Goal: Information Seeking & Learning: Learn about a topic

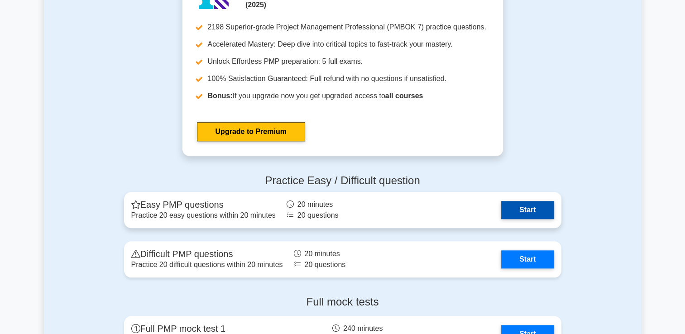
scroll to position [819, 0]
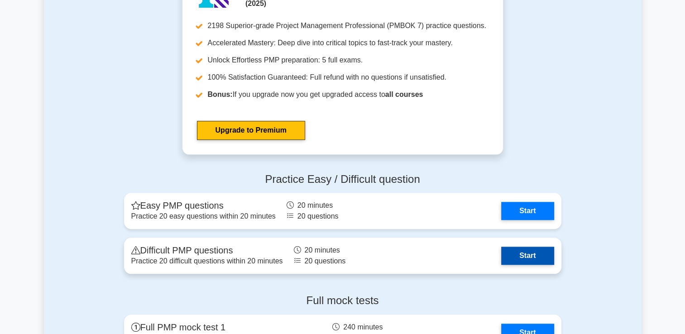
click at [521, 255] on link "Start" at bounding box center [527, 256] width 53 height 18
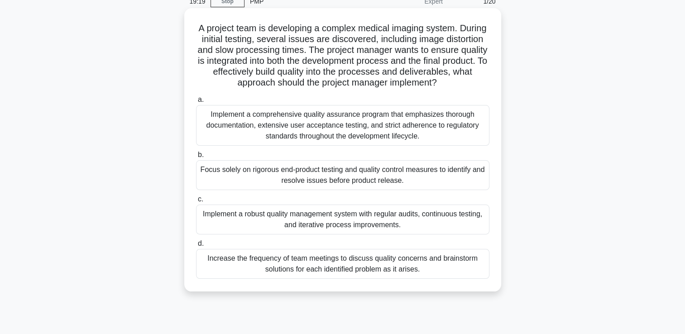
scroll to position [43, 0]
click at [339, 209] on div "Implement a robust quality management system with regular audits, continuous te…" at bounding box center [343, 219] width 294 height 30
click at [196, 202] on input "c. Implement a robust quality management system with regular audits, continuous…" at bounding box center [196, 199] width 0 height 6
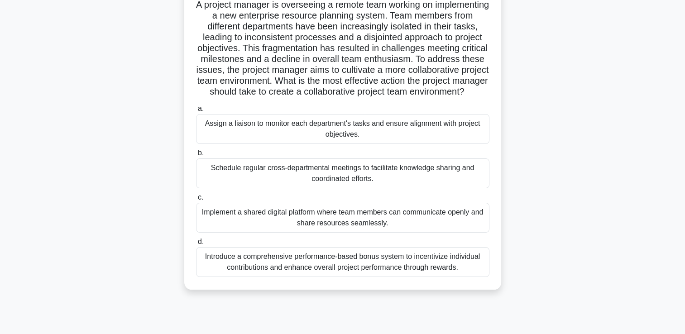
scroll to position [69, 0]
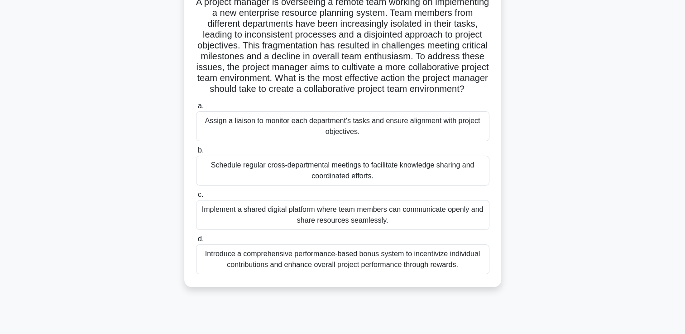
click at [325, 186] on div "Schedule regular cross-departmental meetings to facilitate knowledge sharing an…" at bounding box center [343, 171] width 294 height 30
click at [196, 154] on input "b. Schedule regular cross-departmental meetings to facilitate knowledge sharing…" at bounding box center [196, 151] width 0 height 6
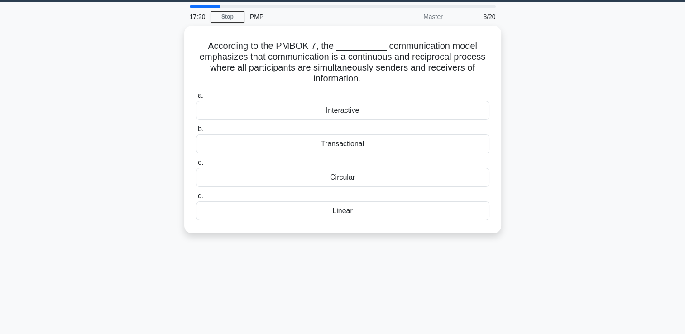
scroll to position [0, 0]
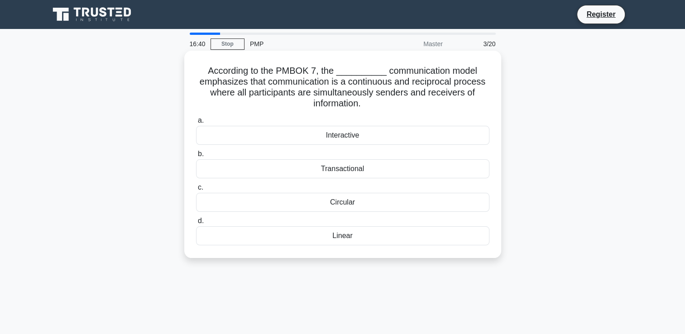
click at [332, 137] on div "Interactive" at bounding box center [343, 135] width 294 height 19
click at [196, 124] on input "a. Interactive" at bounding box center [196, 121] width 0 height 6
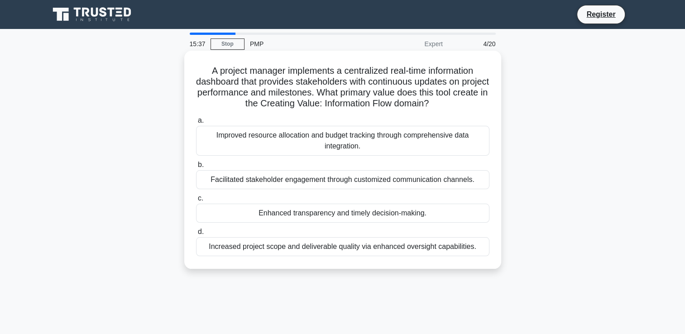
click at [323, 183] on div "Facilitated stakeholder engagement through customized communication channels." at bounding box center [343, 179] width 294 height 19
click at [196, 168] on input "b. Facilitated stakeholder engagement through customized communication channels." at bounding box center [196, 165] width 0 height 6
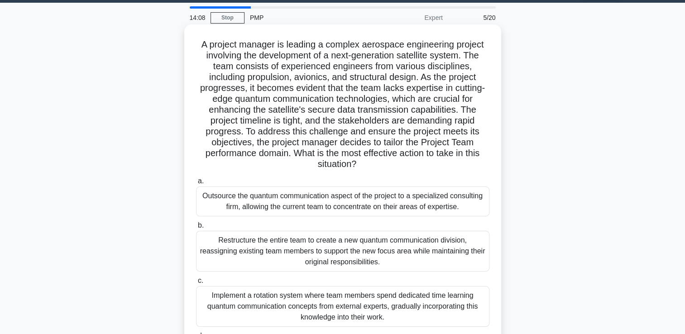
scroll to position [27, 0]
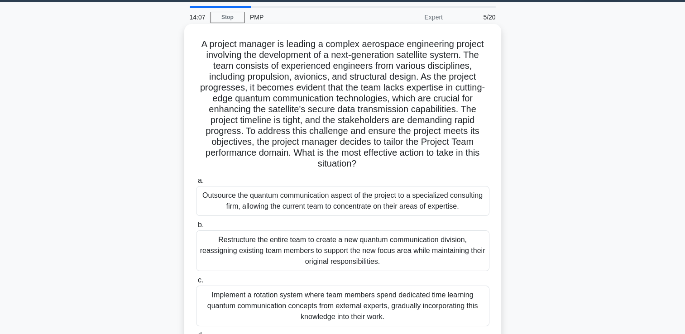
click at [265, 198] on div "Outsource the quantum communication aspect of the project to a specialized cons…" at bounding box center [343, 201] width 294 height 30
click at [196, 184] on input "a. Outsource the quantum communication aspect of the project to a specialized c…" at bounding box center [196, 181] width 0 height 6
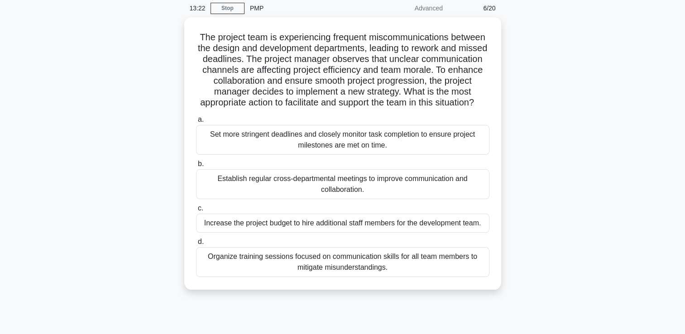
scroll to position [41, 0]
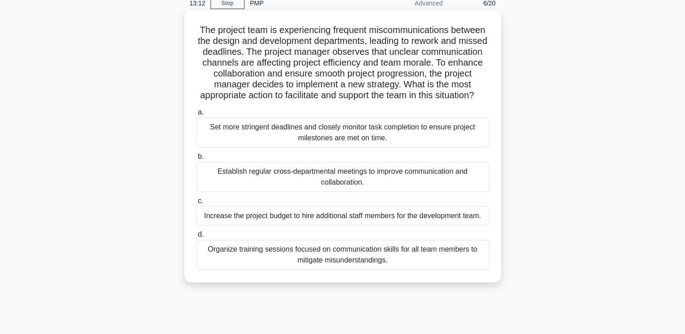
click at [310, 192] on div "Establish regular cross-departmental meetings to improve communication and coll…" at bounding box center [343, 177] width 294 height 30
click at [196, 160] on input "b. Establish regular cross-departmental meetings to improve communication and c…" at bounding box center [196, 157] width 0 height 6
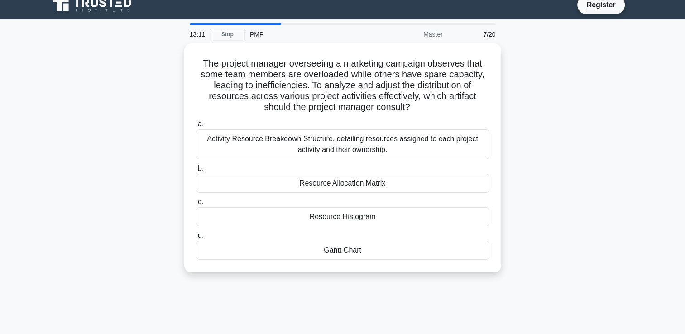
scroll to position [0, 0]
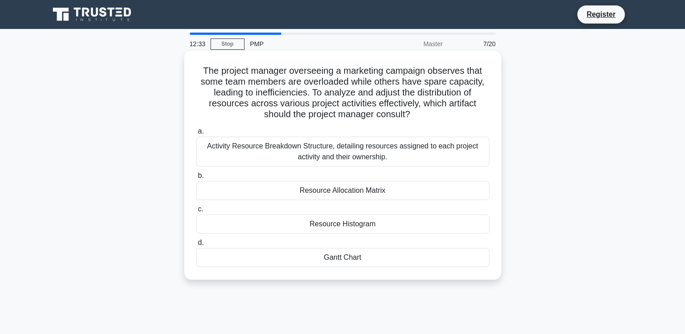
click at [345, 195] on div "Resource Allocation Matrix" at bounding box center [343, 190] width 294 height 19
click at [196, 179] on input "b. Resource Allocation Matrix" at bounding box center [196, 176] width 0 height 6
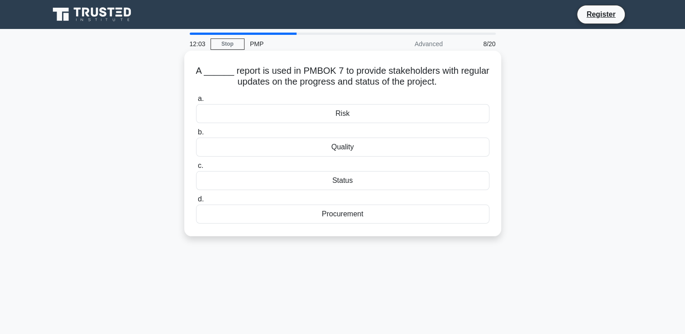
click at [336, 179] on div "Status" at bounding box center [343, 180] width 294 height 19
click at [196, 169] on input "c. Status" at bounding box center [196, 166] width 0 height 6
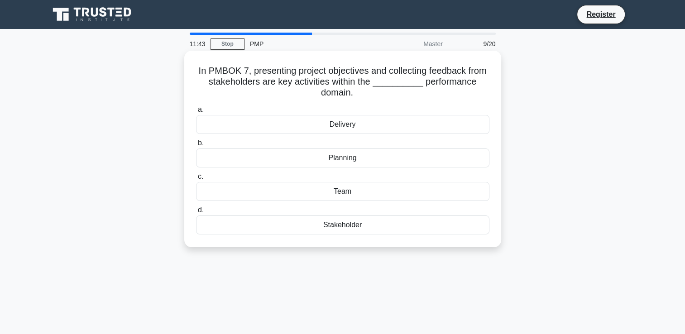
click at [341, 227] on div "Stakeholder" at bounding box center [343, 225] width 294 height 19
click at [196, 213] on input "d. Stakeholder" at bounding box center [196, 210] width 0 height 6
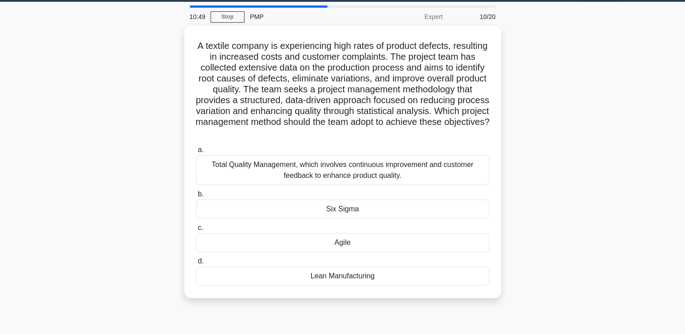
scroll to position [29, 0]
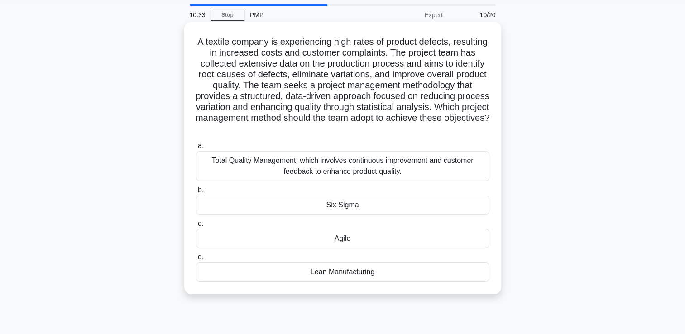
click at [344, 174] on div "Total Quality Management, which involves continuous improvement and customer fe…" at bounding box center [343, 166] width 294 height 30
click at [196, 149] on input "a. Total Quality Management, which involves continuous improvement and customer…" at bounding box center [196, 146] width 0 height 6
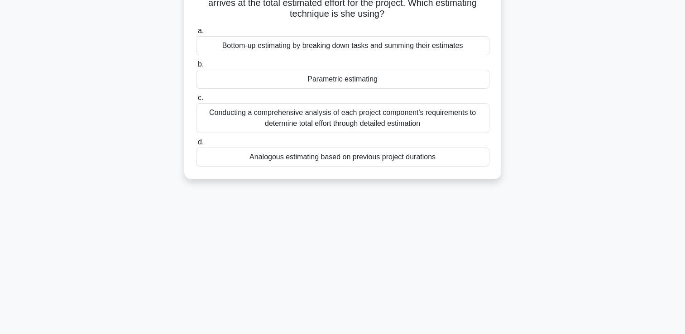
scroll to position [0, 0]
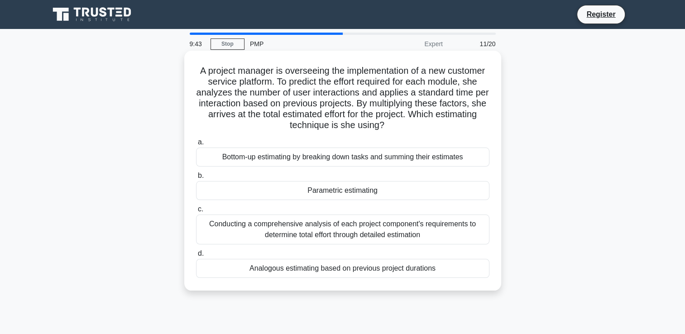
click at [305, 268] on div "Analogous estimating based on previous project durations" at bounding box center [343, 268] width 294 height 19
click at [196, 257] on input "d. Analogous estimating based on previous project durations" at bounding box center [196, 254] width 0 height 6
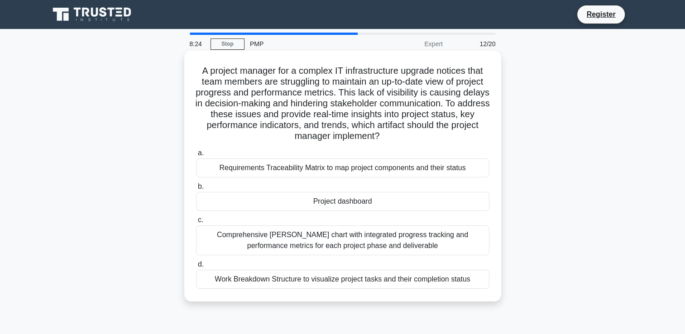
click at [332, 246] on div "Comprehensive Gantt chart with integrated progress tracking and performance met…" at bounding box center [343, 241] width 294 height 30
click at [196, 223] on input "c. Comprehensive Gantt chart with integrated progress tracking and performance …" at bounding box center [196, 220] width 0 height 6
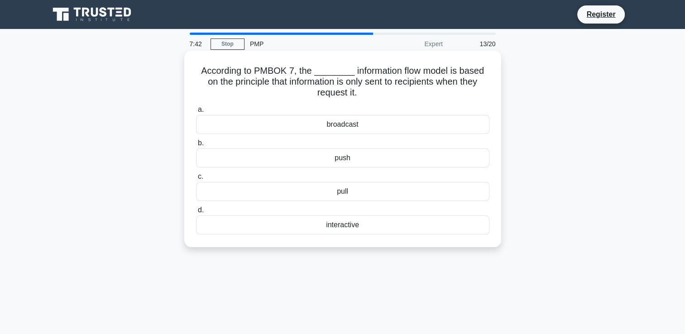
click at [352, 191] on div "pull" at bounding box center [343, 191] width 294 height 19
click at [196, 180] on input "c. pull" at bounding box center [196, 177] width 0 height 6
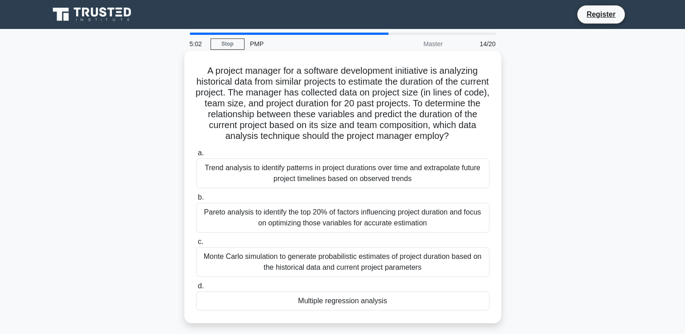
click at [313, 270] on div "Monte Carlo simulation to generate probabilistic estimates of project duration …" at bounding box center [343, 262] width 294 height 30
click at [196, 245] on input "c. Monte Carlo simulation to generate probabilistic estimates of project durati…" at bounding box center [196, 242] width 0 height 6
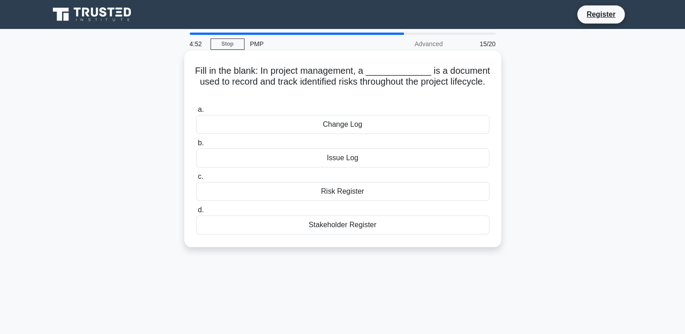
click at [323, 190] on div "Risk Register" at bounding box center [343, 191] width 294 height 19
click at [196, 180] on input "c. Risk Register" at bounding box center [196, 177] width 0 height 6
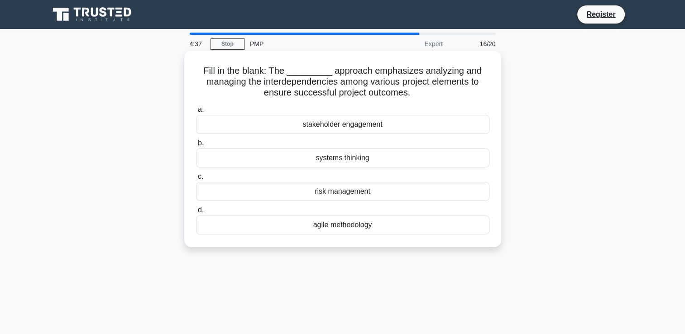
click at [355, 125] on div "stakeholder engagement" at bounding box center [343, 124] width 294 height 19
click at [196, 113] on input "a. stakeholder engagement" at bounding box center [196, 110] width 0 height 6
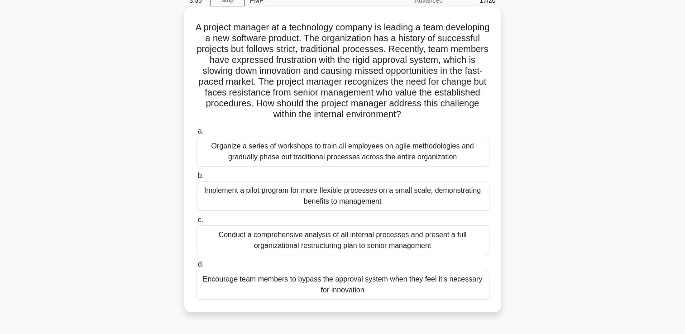
scroll to position [46, 0]
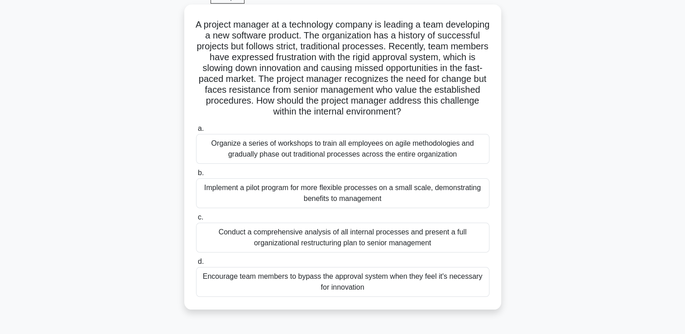
click at [355, 195] on div "Implement a pilot program for more flexible processes on a small scale, demonst…" at bounding box center [343, 193] width 294 height 30
click at [196, 176] on input "b. Implement a pilot program for more flexible processes on a small scale, demo…" at bounding box center [196, 173] width 0 height 6
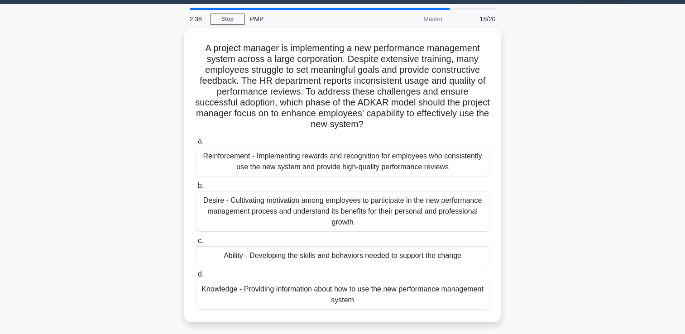
scroll to position [27, 0]
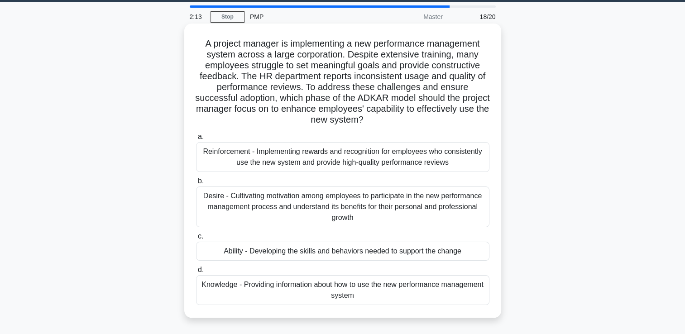
click at [333, 287] on div "Knowledge - Providing information about how to use the new performance manageme…" at bounding box center [343, 290] width 294 height 30
click at [196, 273] on input "d. Knowledge - Providing information about how to use the new performance manag…" at bounding box center [196, 270] width 0 height 6
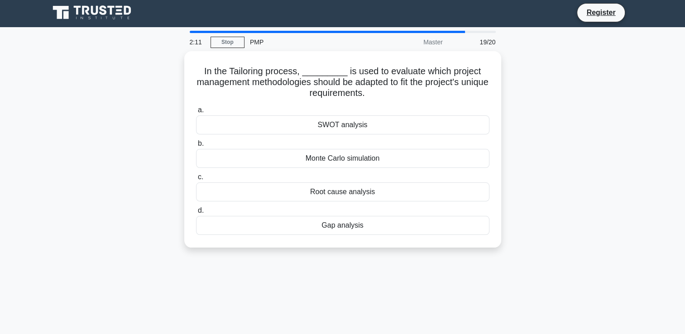
scroll to position [0, 0]
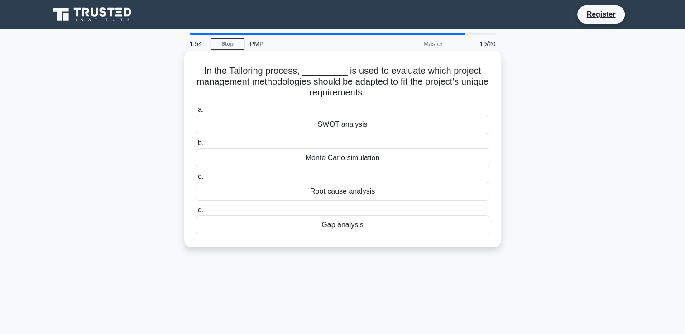
click at [348, 120] on div "SWOT analysis" at bounding box center [343, 124] width 294 height 19
click at [196, 113] on input "a. SWOT analysis" at bounding box center [196, 110] width 0 height 6
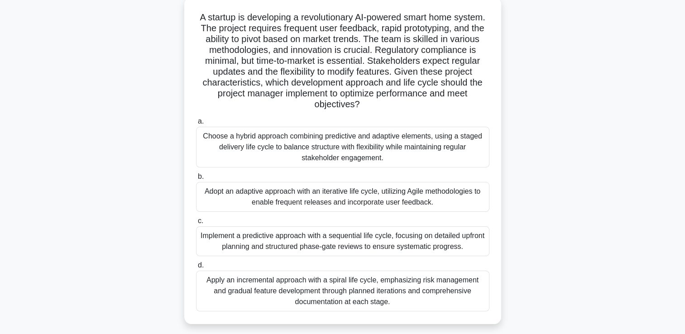
scroll to position [60, 0]
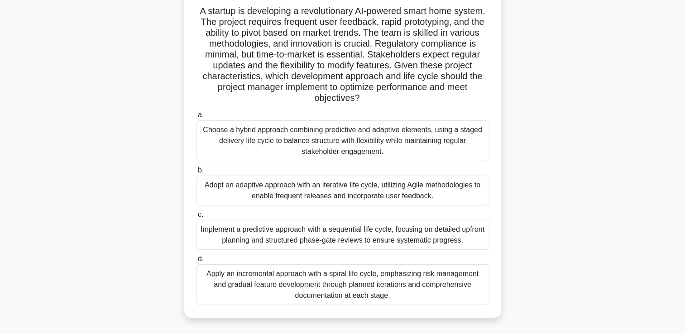
click at [312, 284] on div "Apply an incremental approach with a spiral life cycle, emphasizing risk manage…" at bounding box center [343, 285] width 294 height 41
click at [196, 262] on input "d. Apply an incremental approach with a spiral life cycle, emphasizing risk man…" at bounding box center [196, 259] width 0 height 6
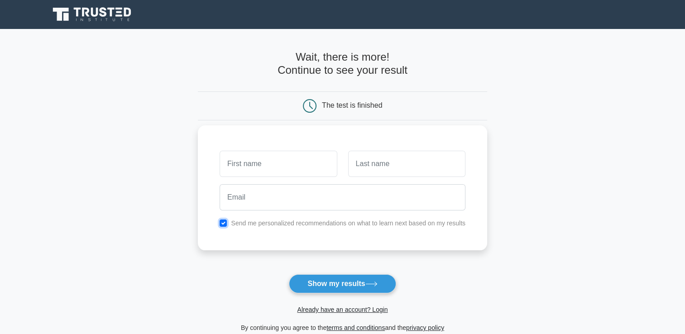
click at [227, 223] on input "checkbox" at bounding box center [223, 223] width 7 height 7
checkbox input "false"
click at [294, 169] on input "text" at bounding box center [278, 164] width 117 height 26
type input "[PERSON_NAME]"
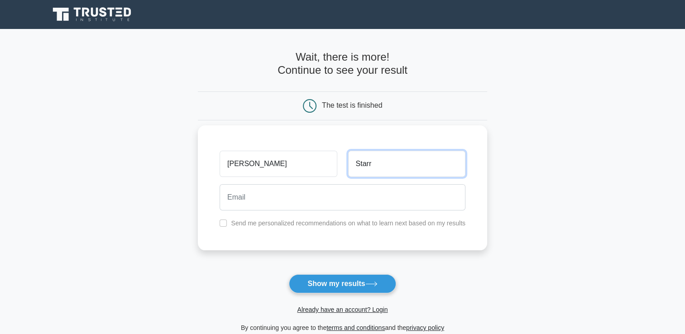
type input "Starr"
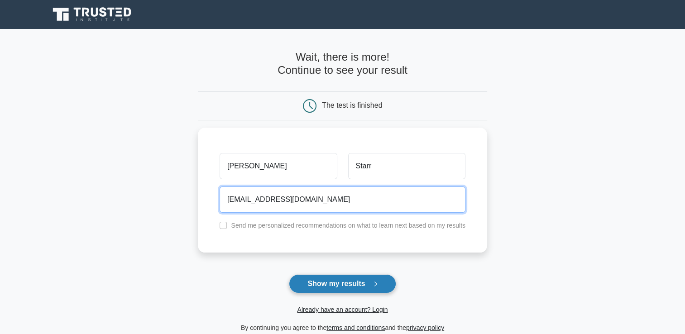
type input "kamsee219@gmail.com"
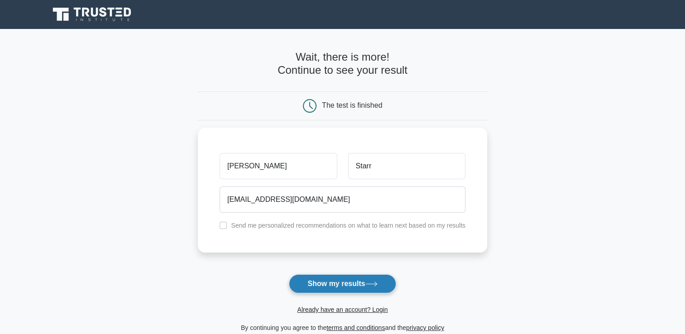
click at [320, 289] on button "Show my results" at bounding box center [342, 284] width 107 height 19
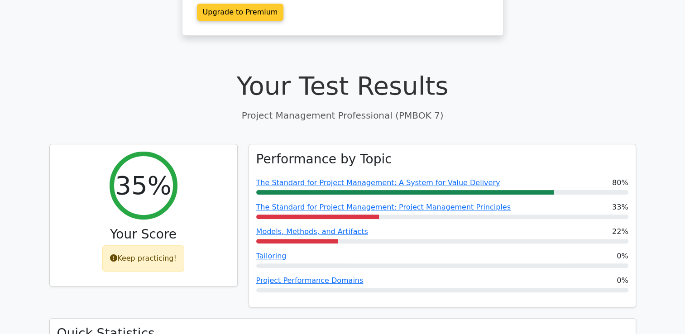
scroll to position [221, 0]
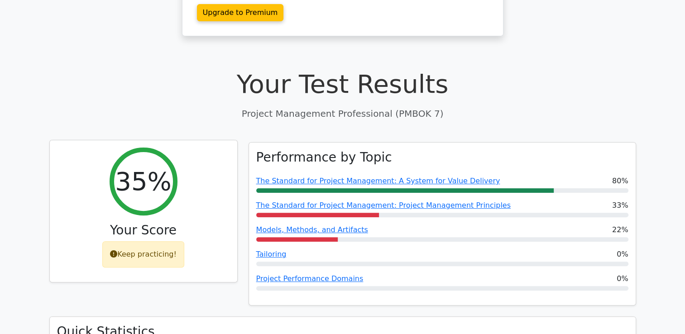
click at [154, 241] on div "Keep practicing!" at bounding box center [143, 254] width 82 height 26
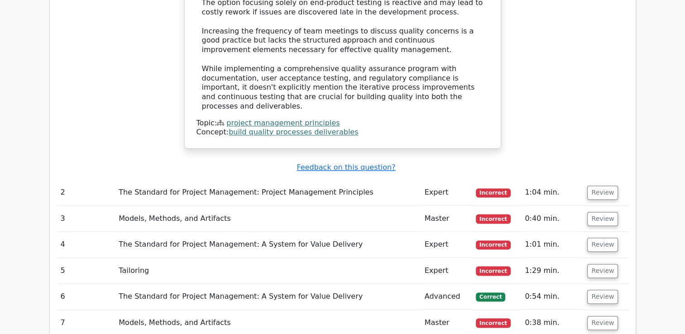
scroll to position [1219, 0]
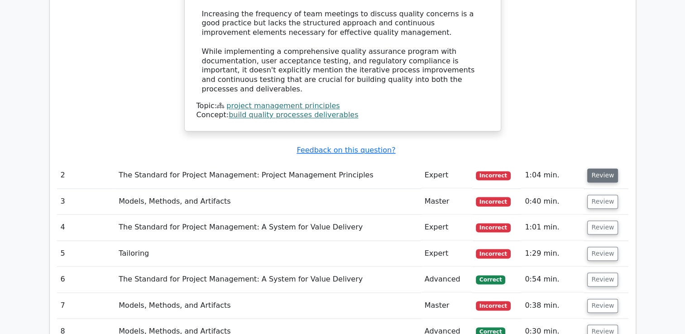
click at [602, 169] on button "Review" at bounding box center [603, 176] width 31 height 14
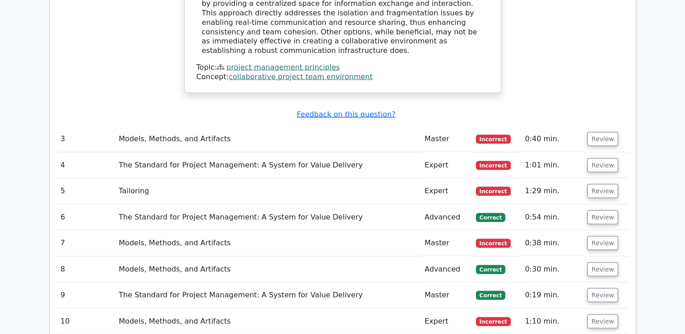
scroll to position [1761, 0]
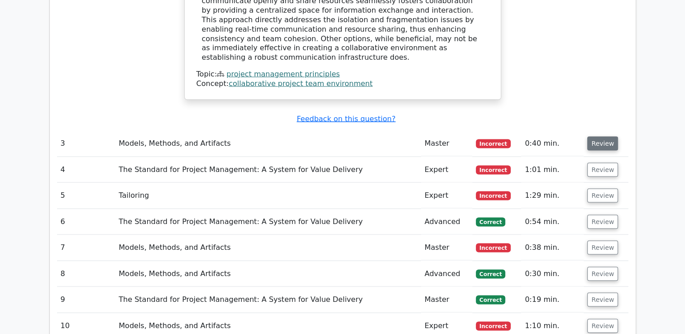
click at [589, 137] on button "Review" at bounding box center [603, 144] width 31 height 14
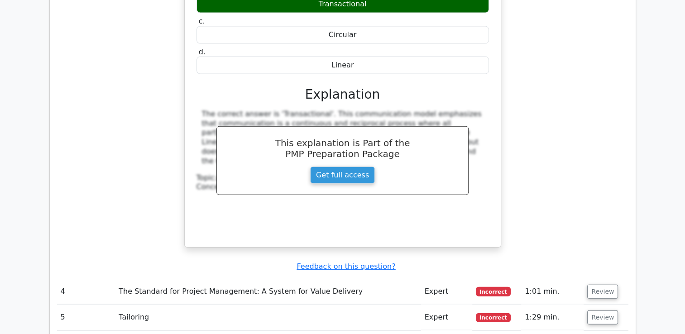
scroll to position [2029, 0]
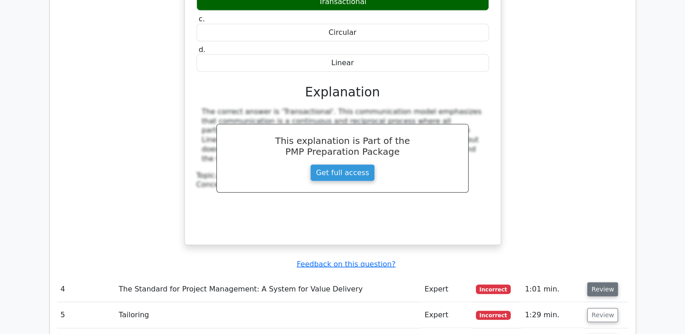
click at [607, 283] on button "Review" at bounding box center [603, 290] width 31 height 14
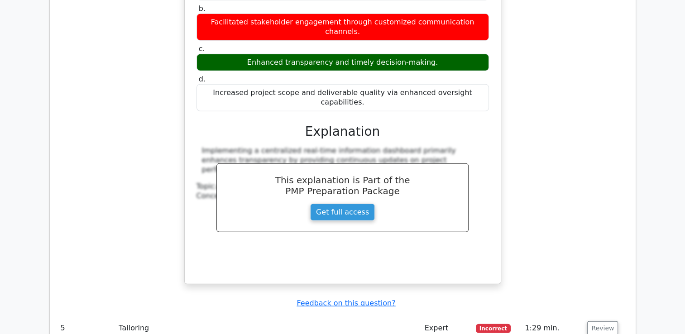
scroll to position [2445, 0]
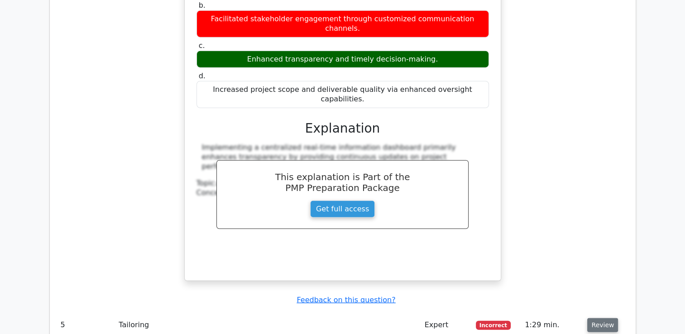
click at [594, 318] on button "Review" at bounding box center [603, 325] width 31 height 14
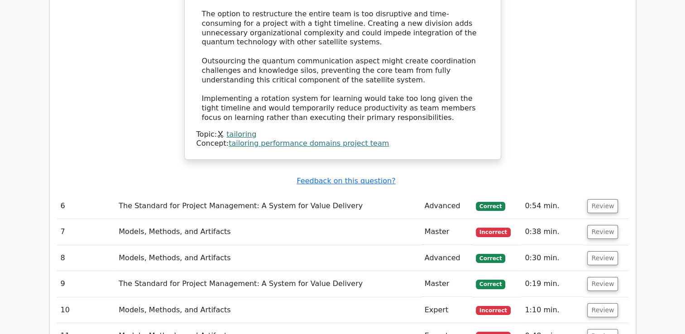
scroll to position [3298, 0]
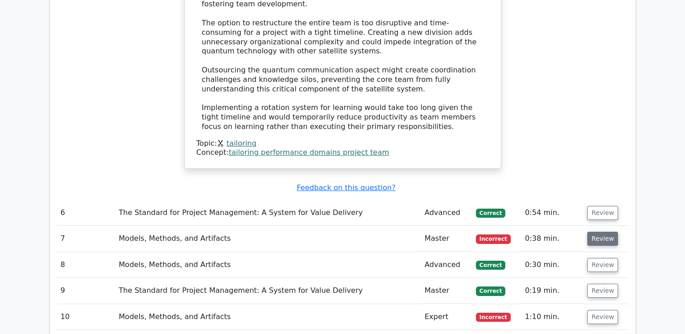
click at [600, 232] on button "Review" at bounding box center [603, 239] width 31 height 14
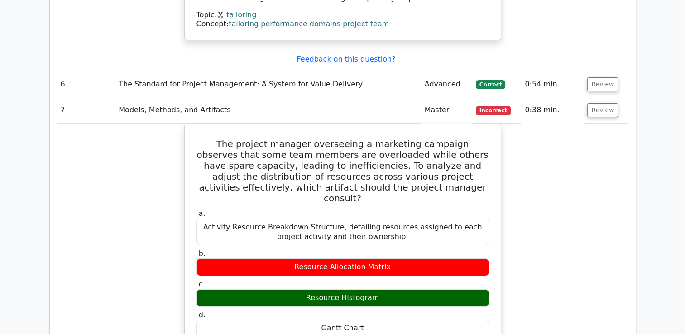
scroll to position [3423, 0]
